Goal: Task Accomplishment & Management: Manage account settings

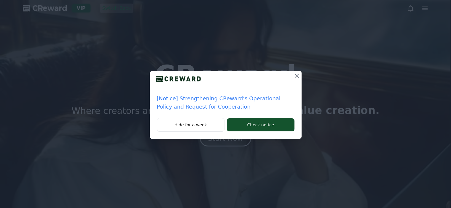
click at [296, 78] on icon at bounding box center [296, 75] width 7 height 7
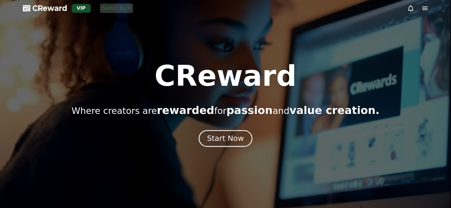
click at [215, 133] on button "Start Now" at bounding box center [226, 138] width 54 height 17
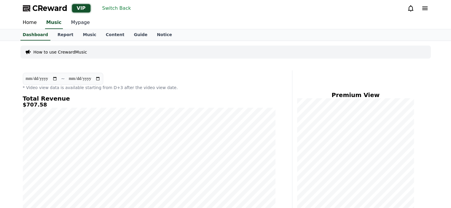
click at [76, 25] on link "Mypage" at bounding box center [80, 23] width 28 height 12
select select "**********"
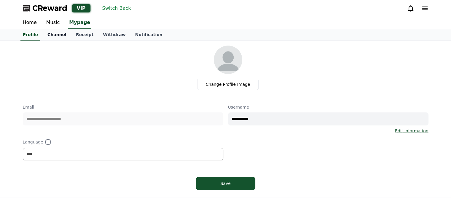
click at [49, 37] on link "Channel" at bounding box center [57, 34] width 28 height 11
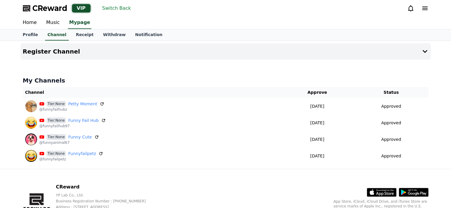
click at [106, 7] on button "Switch Back" at bounding box center [116, 8] width 33 height 9
